Goal: Transaction & Acquisition: Download file/media

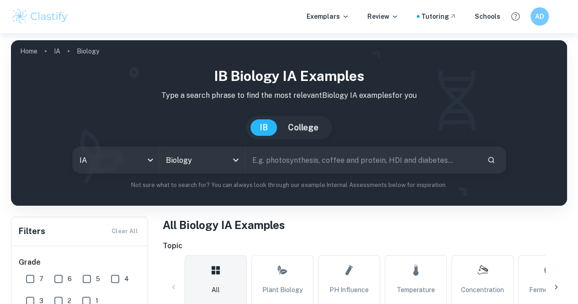
click at [366, 157] on input "text" at bounding box center [363, 160] width 234 height 26
type input "feminist theory"
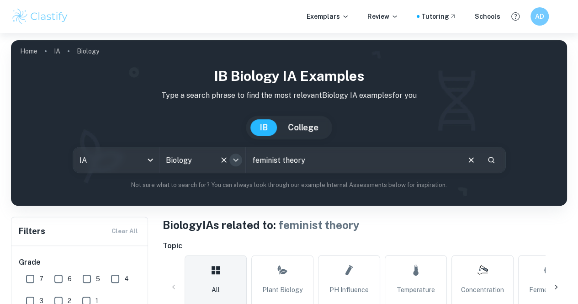
click at [239, 161] on icon "Open" at bounding box center [235, 160] width 5 height 3
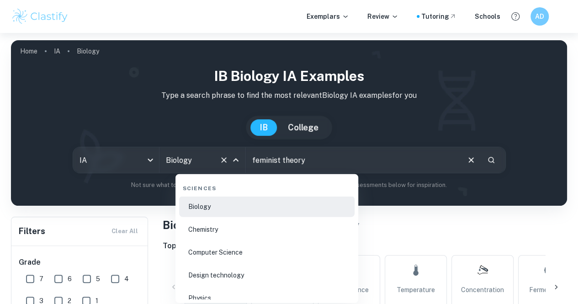
scroll to position [1433, 0]
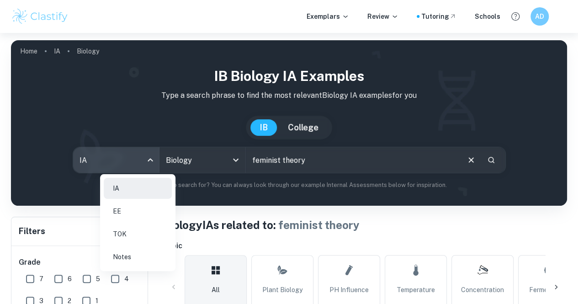
click at [168, 161] on body "We value your privacy We use cookies to enhance your browsing experience, serve…" at bounding box center [289, 185] width 578 height 304
click at [143, 209] on li "EE" at bounding box center [138, 211] width 68 height 21
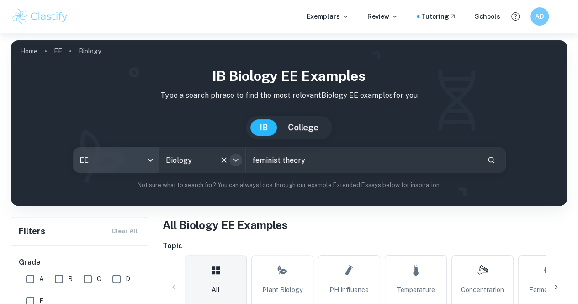
click at [241, 159] on icon "Open" at bounding box center [235, 159] width 11 height 11
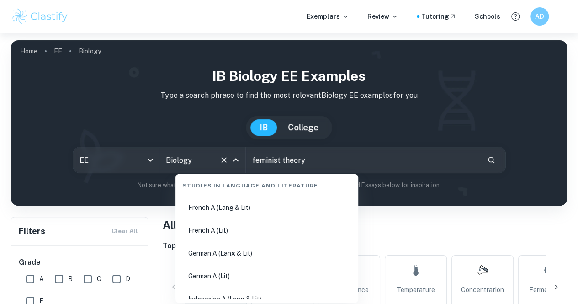
scroll to position [137, 0]
click at [233, 210] on li "English A (Lang & Lit)" at bounding box center [266, 207] width 175 height 21
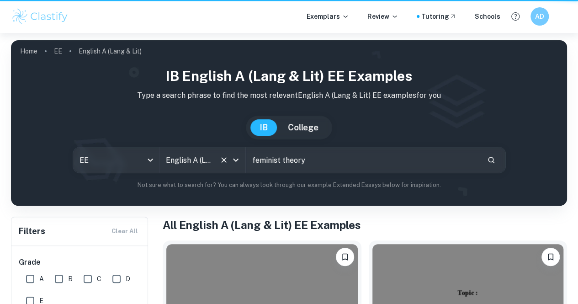
click at [279, 165] on input "feminist theory" at bounding box center [363, 160] width 234 height 26
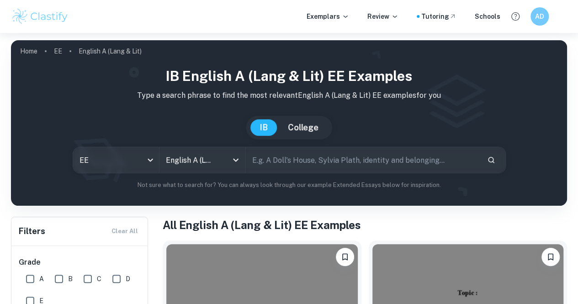
type input "s"
type input "feminist literary"
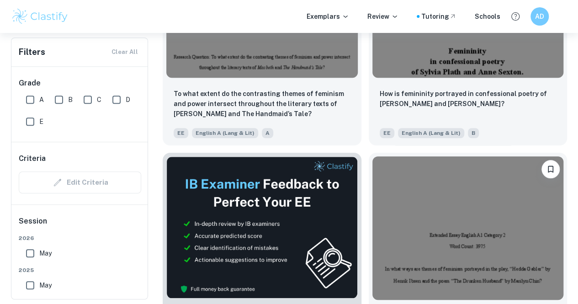
scroll to position [310, 0]
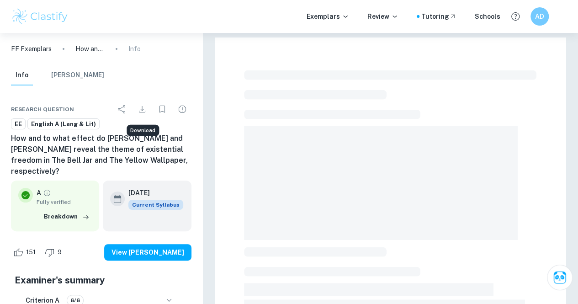
click at [145, 110] on icon "Download" at bounding box center [142, 109] width 11 height 11
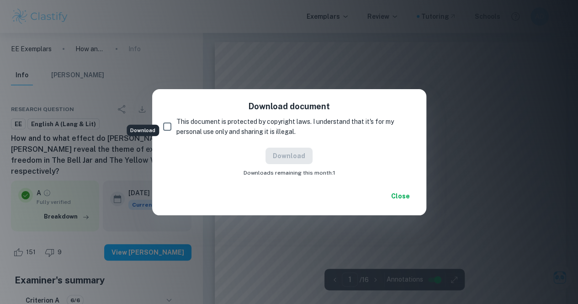
click at [172, 125] on input "This document is protected by copyright laws. I understand that it's for my per…" at bounding box center [167, 126] width 18 height 18
checkbox input "true"
click at [278, 160] on button "Download" at bounding box center [288, 156] width 47 height 16
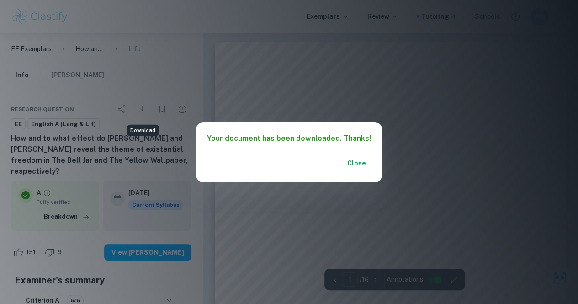
click at [350, 160] on button "Close" at bounding box center [356, 163] width 29 height 16
